Goal: Task Accomplishment & Management: Complete application form

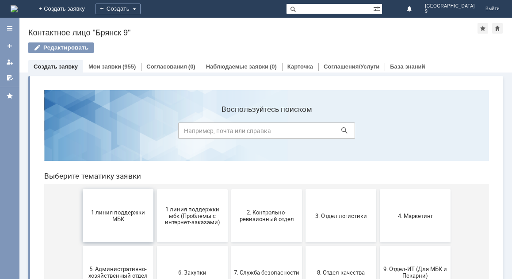
click at [113, 211] on span "1 линия поддержки МБК" at bounding box center [117, 215] width 65 height 13
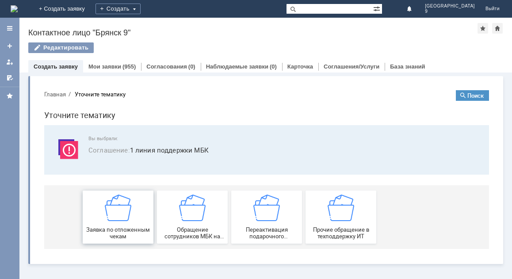
click at [112, 219] on img at bounding box center [118, 207] width 27 height 27
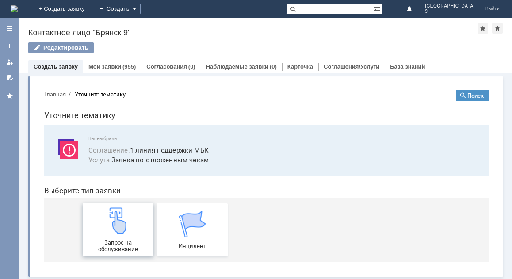
click at [112, 228] on img at bounding box center [118, 220] width 27 height 27
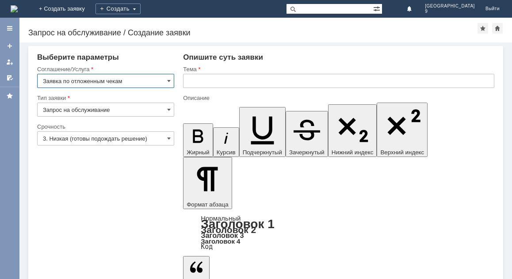
click at [108, 140] on input "3. Низкая (готовы подождать решение)" at bounding box center [105, 138] width 137 height 14
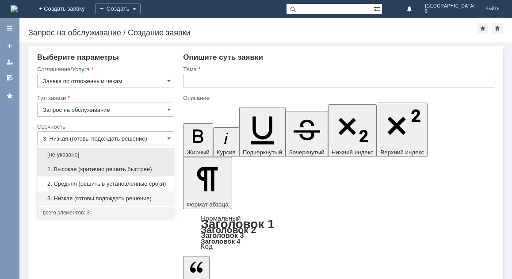
drag, startPoint x: 93, startPoint y: 182, endPoint x: 89, endPoint y: 174, distance: 9.3
click at [90, 176] on div "[не указано] 1. Высокая (критично решить быстрее) 2. Средняя (решить в установл…" at bounding box center [106, 176] width 136 height 58
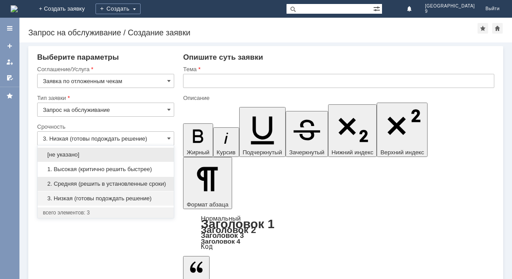
click at [98, 181] on span "2. Средняя (решить в установленные сроки)" at bounding box center [105, 183] width 125 height 7
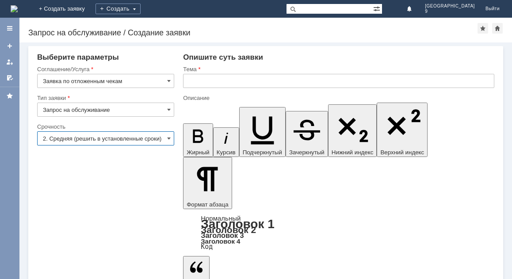
type input "2. Средняя (решить в установленные сроки)"
click at [271, 85] on input "text" at bounding box center [338, 81] width 311 height 14
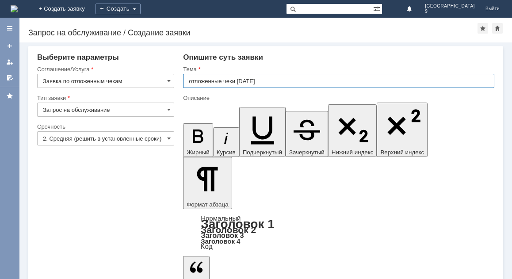
type input "отложенные чеки [DATE]"
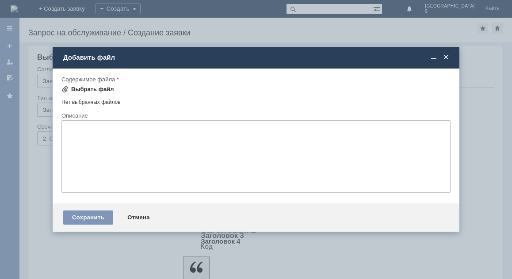
click at [99, 90] on div "Выбрать файл" at bounding box center [92, 89] width 43 height 7
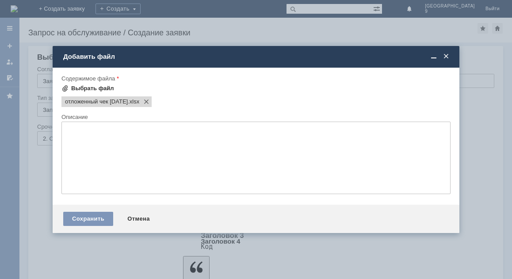
click at [80, 88] on div "Выбрать файл" at bounding box center [92, 88] width 43 height 7
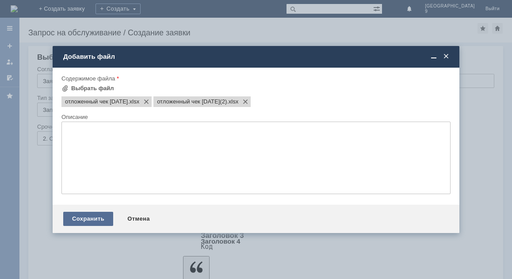
click at [87, 220] on div "Сохранить" at bounding box center [88, 219] width 50 height 14
